Goal: Transaction & Acquisition: Purchase product/service

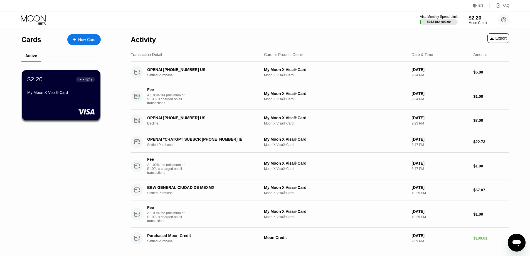
click at [470, 20] on div "$2.20" at bounding box center [478, 18] width 19 height 6
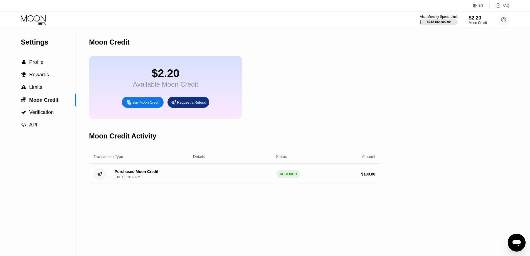
click at [156, 105] on div "Buy Moon Credit" at bounding box center [146, 102] width 27 height 5
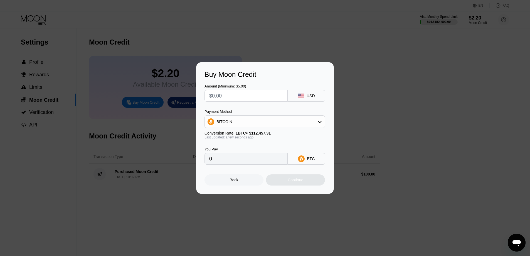
click at [249, 129] on div "Payment Method BITCOIN Conversion Rate: 1 BTC ≈ $112,457.31 Last updated: a few…" at bounding box center [265, 124] width 121 height 30
click at [249, 124] on div "BITCOIN" at bounding box center [265, 121] width 120 height 11
drag, startPoint x: 242, startPoint y: 153, endPoint x: 232, endPoint y: 103, distance: 50.5
click at [242, 153] on div "USDT on TRON" at bounding box center [264, 149] width 117 height 11
type input "0.00"
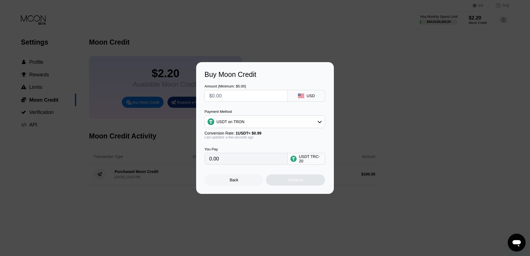
click at [232, 95] on input "text" at bounding box center [246, 95] width 74 height 11
type input "$5"
type input "5.05"
type input "$50"
type input "50.51"
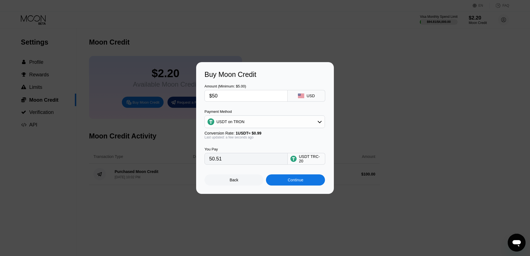
type input "$50"
click at [291, 185] on div "Continue" at bounding box center [295, 179] width 59 height 11
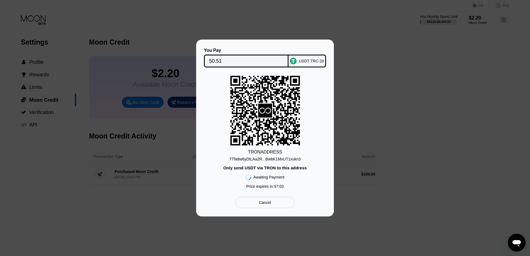
click at [272, 160] on div "TTfa8w6yDtLAa2R...BwbK1MxUT1xukn3" at bounding box center [265, 159] width 72 height 4
click at [239, 157] on div "TTfa8w6yDtLAa2R...BwbK1MxUT1xukn3" at bounding box center [265, 159] width 72 height 4
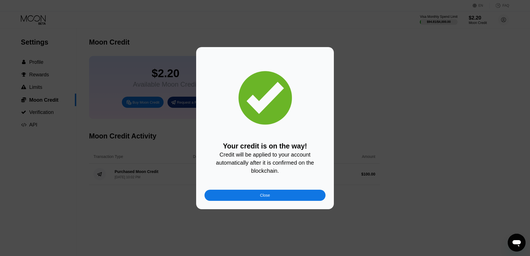
drag, startPoint x: 300, startPoint y: 202, endPoint x: 304, endPoint y: 191, distance: 11.8
click at [300, 201] on div "Close" at bounding box center [265, 195] width 121 height 11
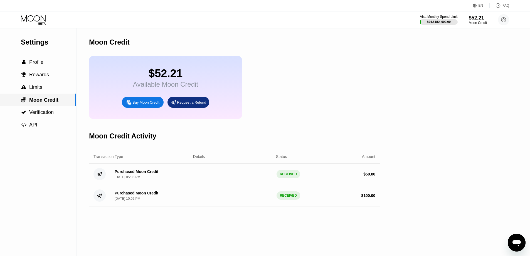
click at [46, 101] on span "Moon Credit" at bounding box center [43, 100] width 29 height 6
click at [38, 65] on span "Profile" at bounding box center [36, 62] width 14 height 6
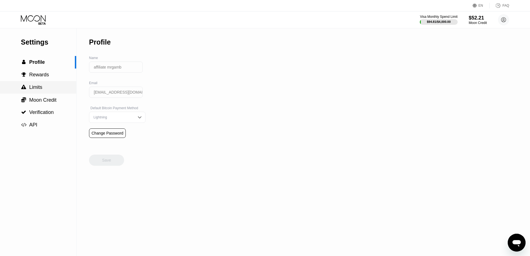
click at [42, 93] on div " Limits" at bounding box center [38, 87] width 76 height 13
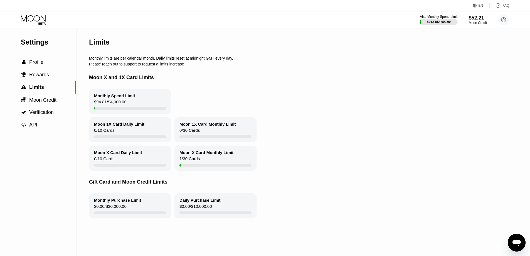
click at [40, 18] on icon at bounding box center [33, 18] width 25 height 6
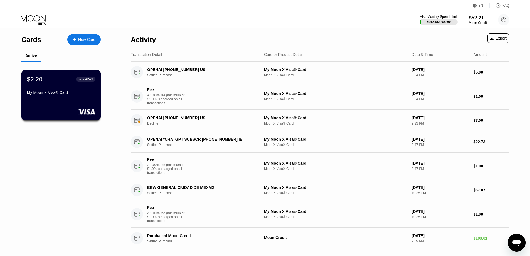
click at [54, 90] on div "$2.20 ● ● ● ● 4249 My Moon X Visa® Card" at bounding box center [61, 85] width 68 height 21
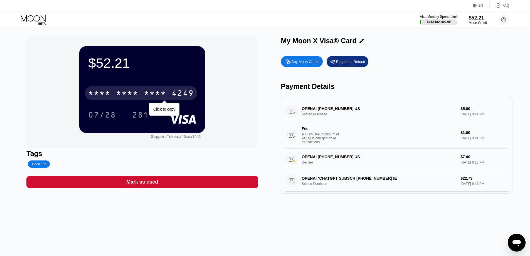
click at [158, 97] on div "* * * *" at bounding box center [155, 93] width 22 height 9
